Goal: Answer question/provide support

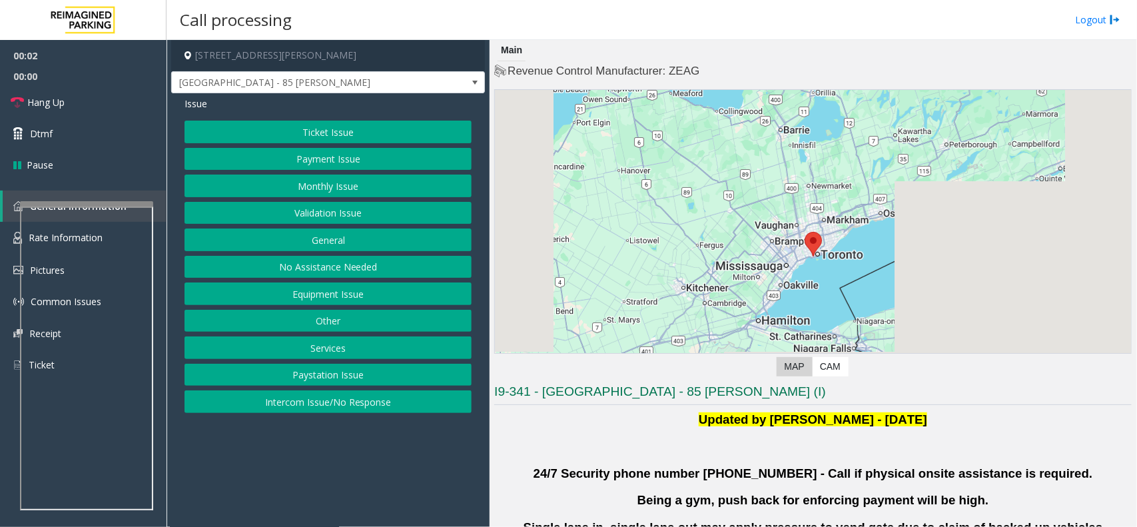
click at [318, 211] on button "Validation Issue" at bounding box center [327, 213] width 287 height 23
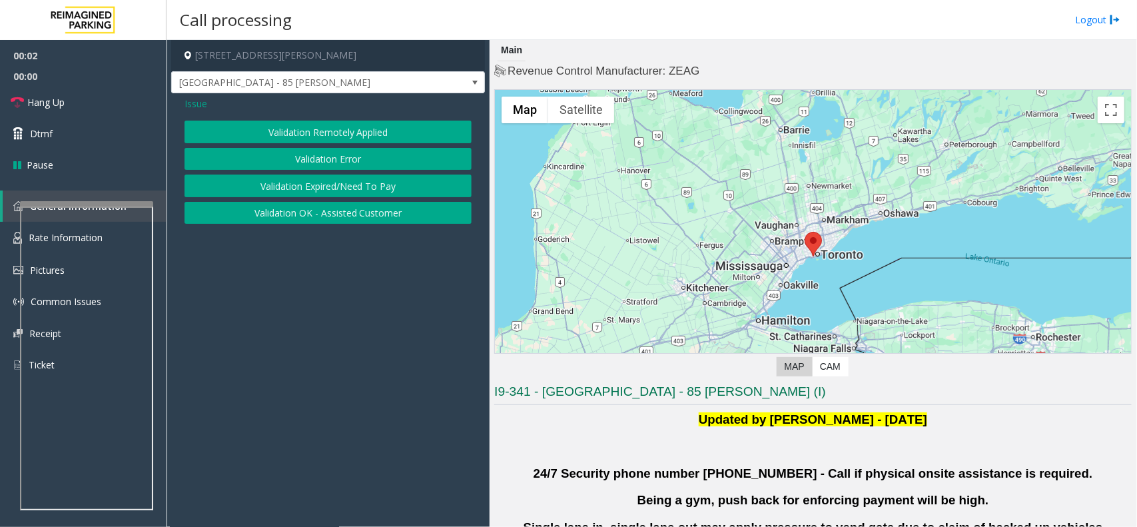
click at [288, 154] on button "Validation Error" at bounding box center [327, 159] width 287 height 23
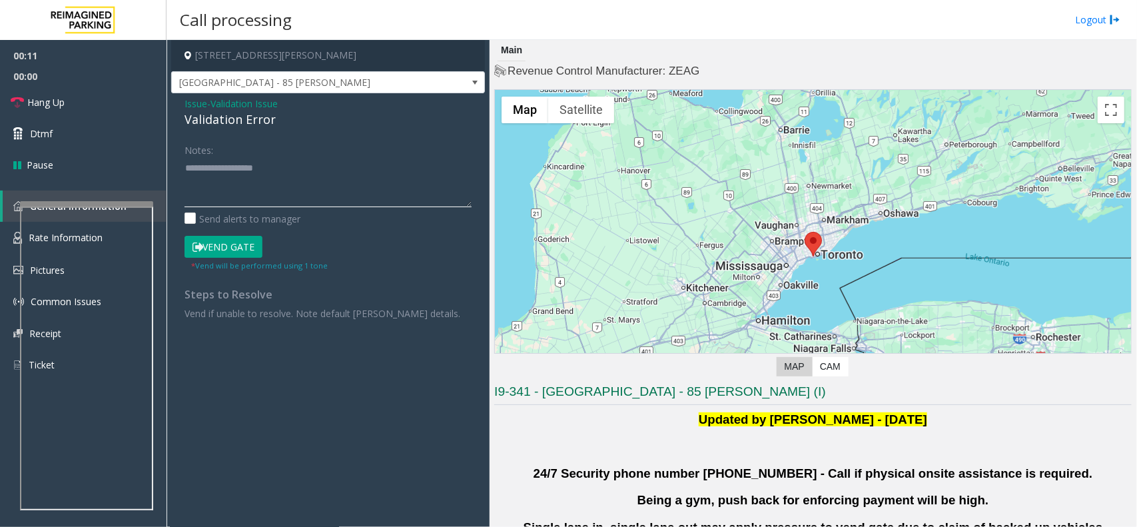
click at [274, 188] on textarea at bounding box center [327, 182] width 287 height 50
paste textarea "**********"
click at [241, 118] on div "Validation Error" at bounding box center [327, 120] width 287 height 18
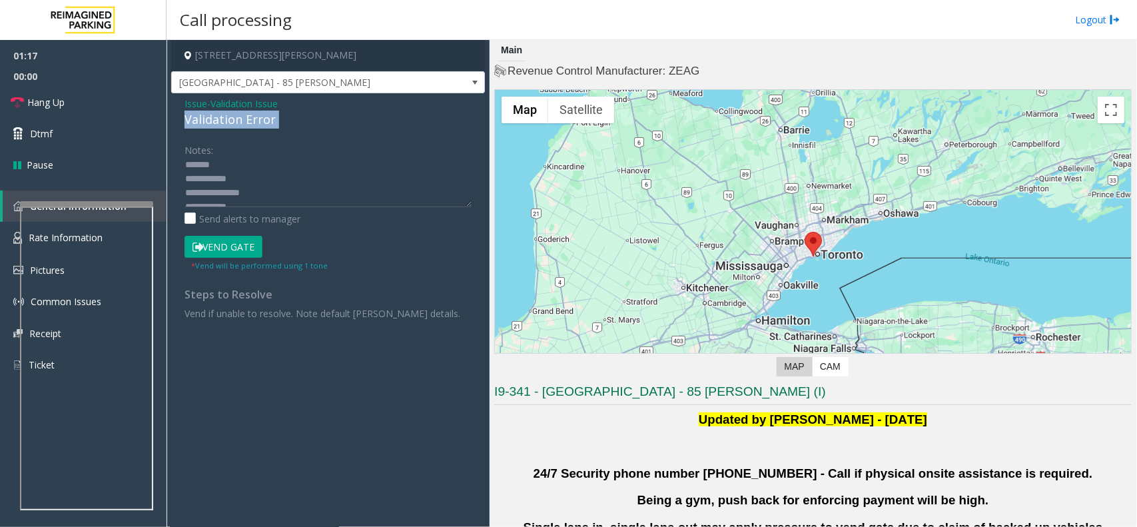
click at [241, 118] on div "Validation Error" at bounding box center [327, 120] width 287 height 18
copy div "Validation Error"
click at [244, 195] on textarea at bounding box center [327, 182] width 287 height 50
click at [252, 186] on textarea at bounding box center [327, 182] width 287 height 50
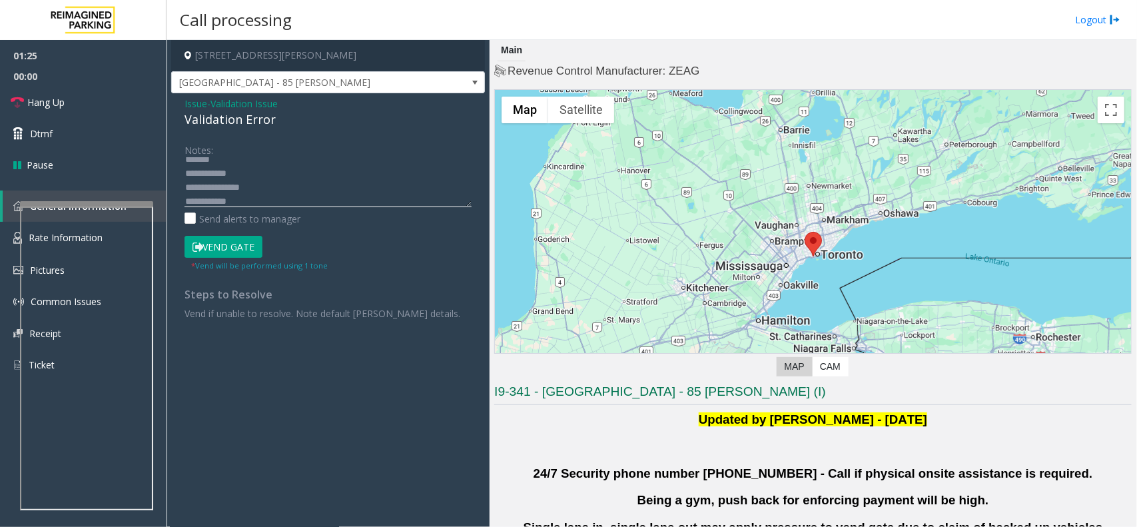
click at [250, 185] on textarea at bounding box center [327, 182] width 287 height 50
click at [254, 194] on textarea at bounding box center [327, 182] width 287 height 50
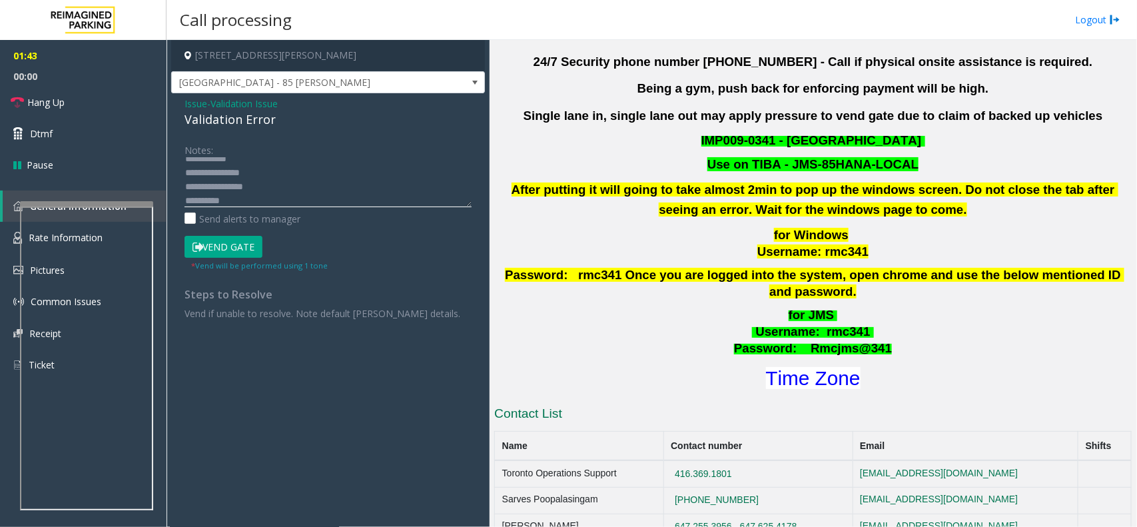
scroll to position [416, 0]
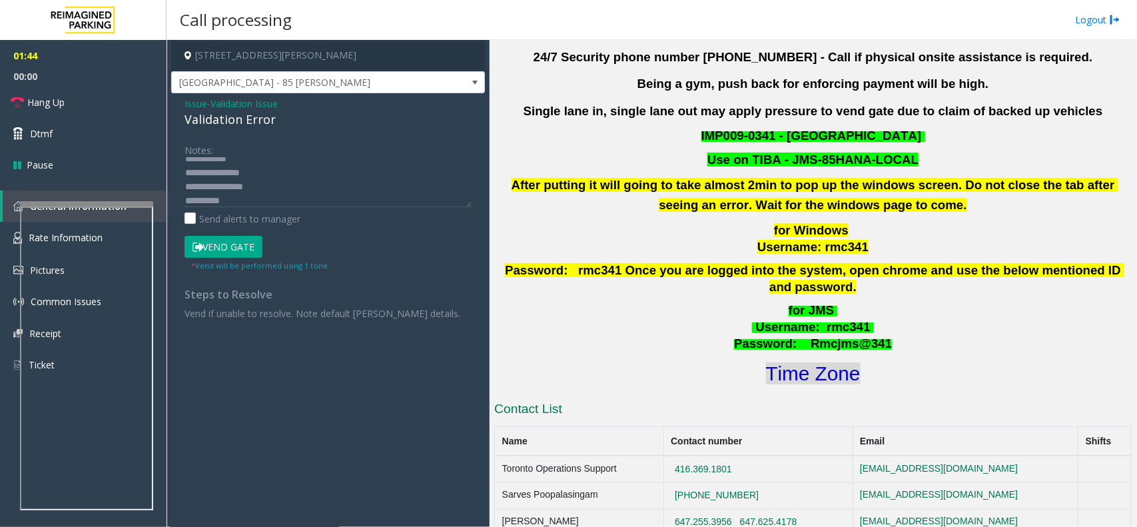
click at [820, 362] on font "Time Zone" at bounding box center [813, 373] width 95 height 22
click at [221, 253] on button "Vend Gate" at bounding box center [223, 247] width 78 height 23
click at [261, 200] on textarea at bounding box center [327, 182] width 287 height 50
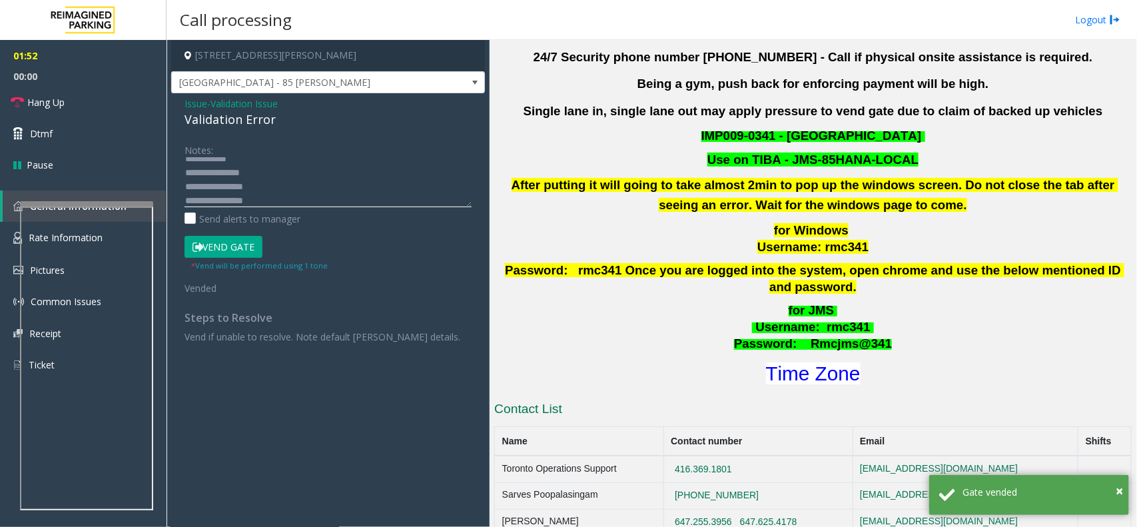
scroll to position [0, 0]
click at [231, 125] on div "Validation Error" at bounding box center [327, 120] width 287 height 18
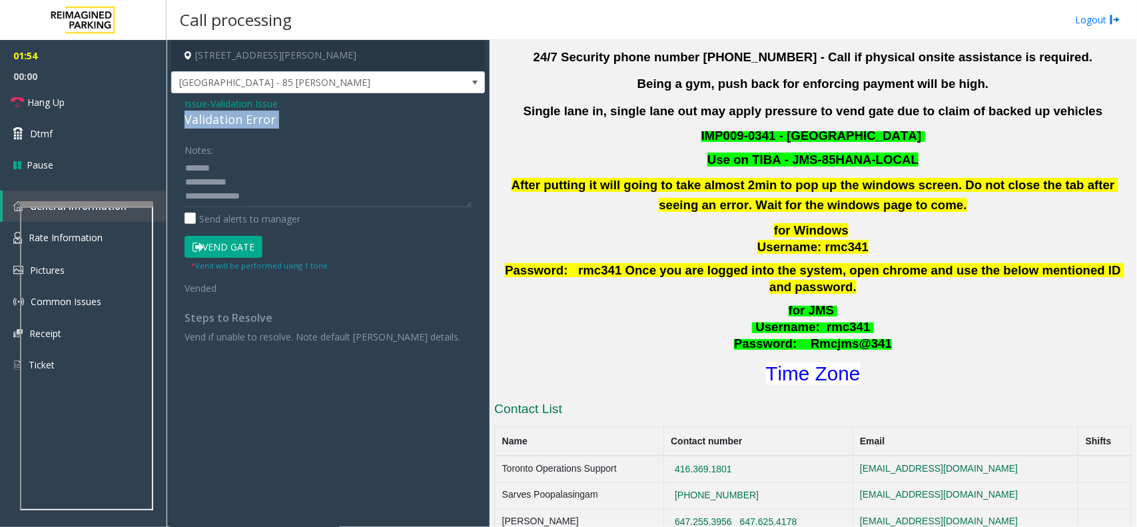
copy div "Validation Error"
click at [18, 93] on link "Hang Up" at bounding box center [83, 102] width 166 height 31
click at [230, 168] on textarea at bounding box center [327, 182] width 287 height 50
paste textarea "**********"
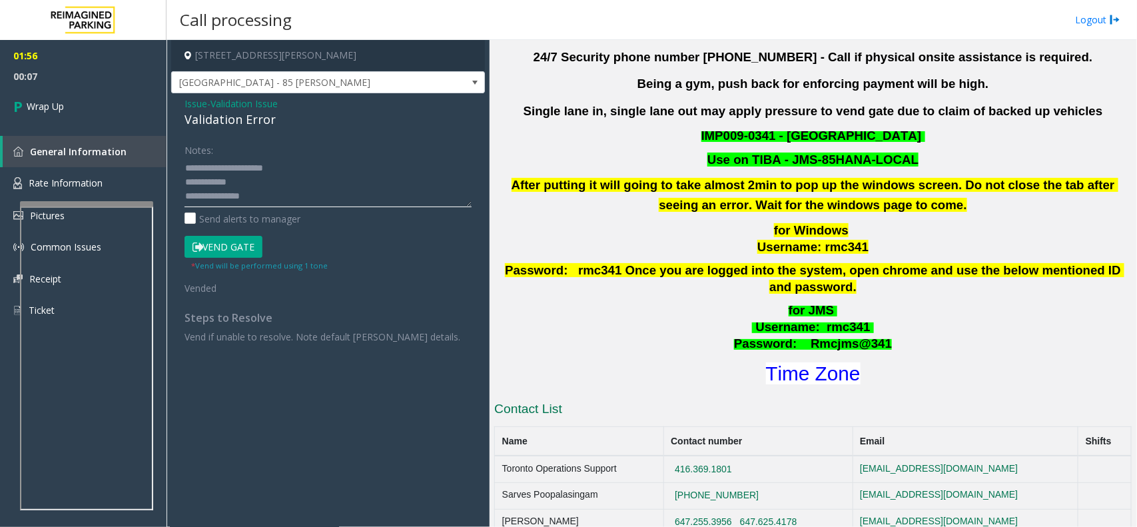
click at [272, 184] on textarea at bounding box center [327, 182] width 287 height 50
paste textarea "**********"
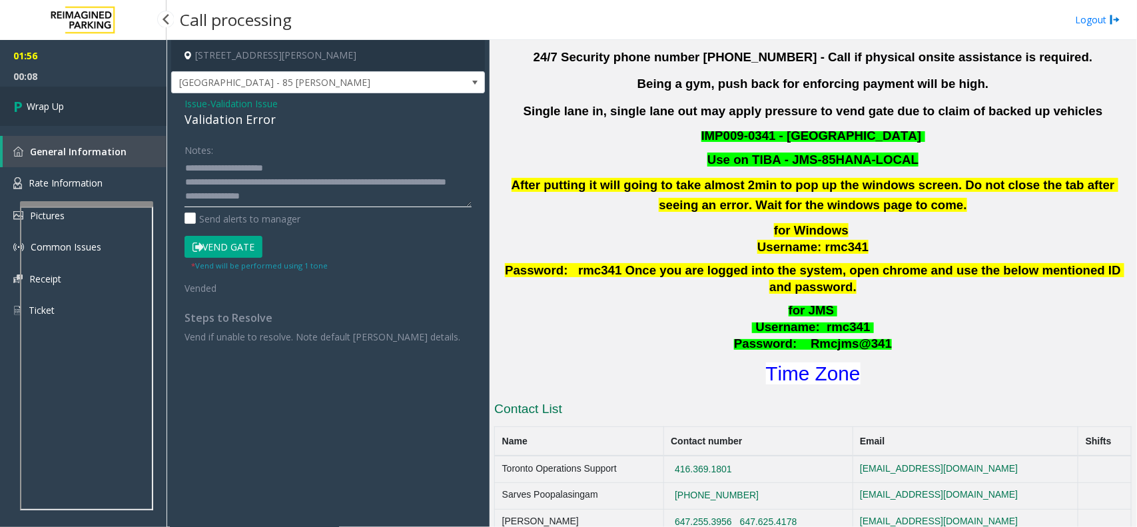
type textarea "**********"
click at [65, 98] on link "Wrap Up" at bounding box center [83, 106] width 166 height 39
